Goal: Task Accomplishment & Management: Manage account settings

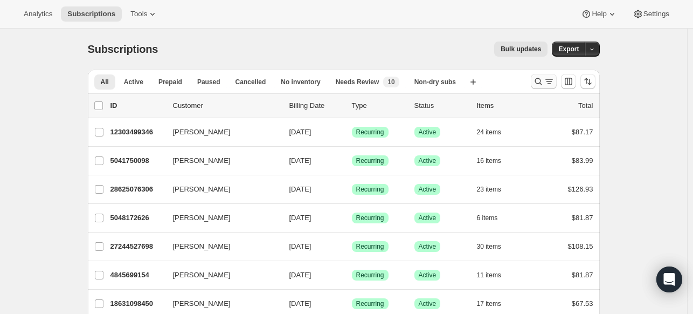
click at [542, 84] on icon "Search and filter results" at bounding box center [538, 81] width 7 height 7
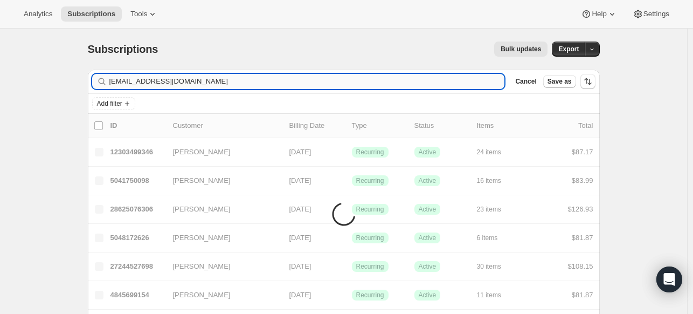
type input "[EMAIL_ADDRESS][DOMAIN_NAME]"
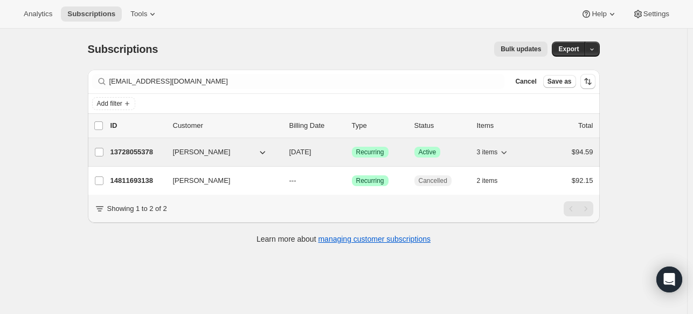
click at [140, 157] on div "13728055378 [PERSON_NAME] [DATE] Success Recurring Success Active 3 items $94.59" at bounding box center [351, 151] width 483 height 15
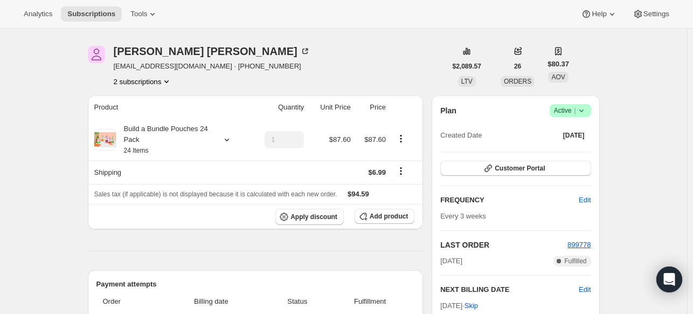
scroll to position [32, 0]
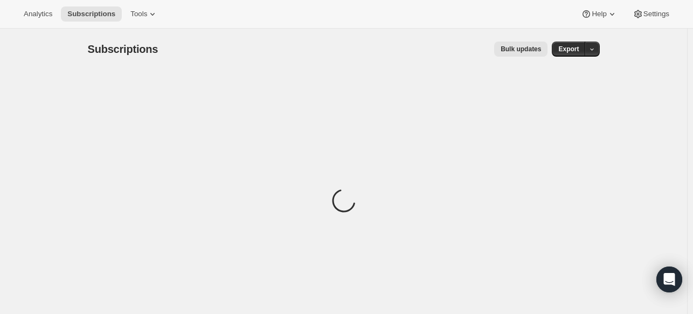
click at [32, 4] on div "Analytics Subscriptions Tools Help Settings" at bounding box center [346, 14] width 693 height 29
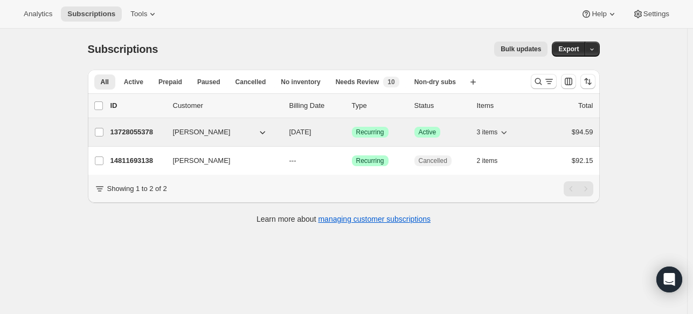
click at [130, 133] on p "13728055378" at bounding box center [137, 132] width 54 height 11
